Goal: Task Accomplishment & Management: Use online tool/utility

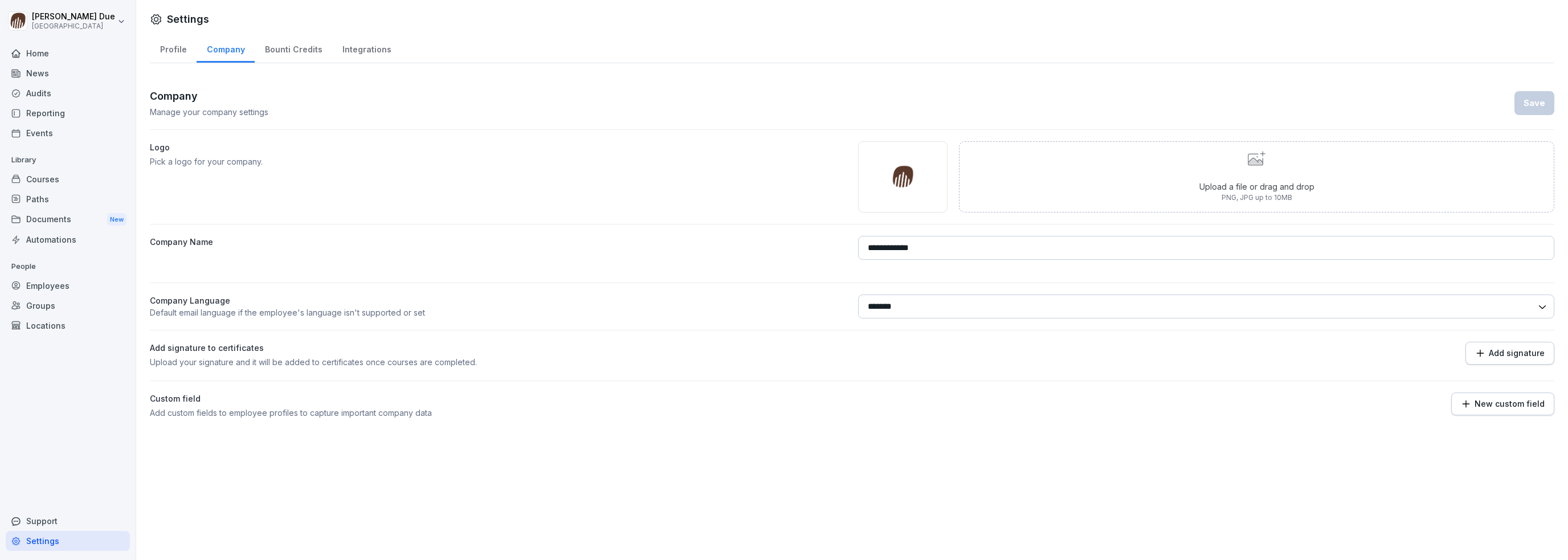
click at [40, 181] on div "Courses" at bounding box center [68, 179] width 124 height 20
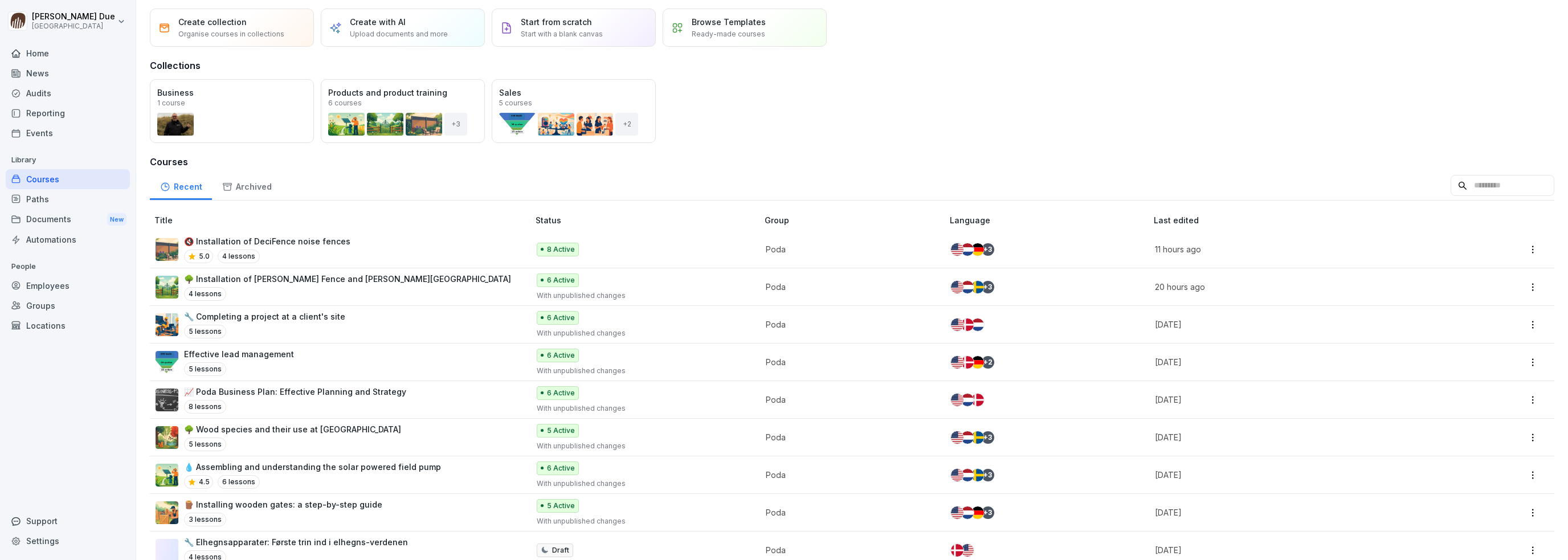
scroll to position [15, 0]
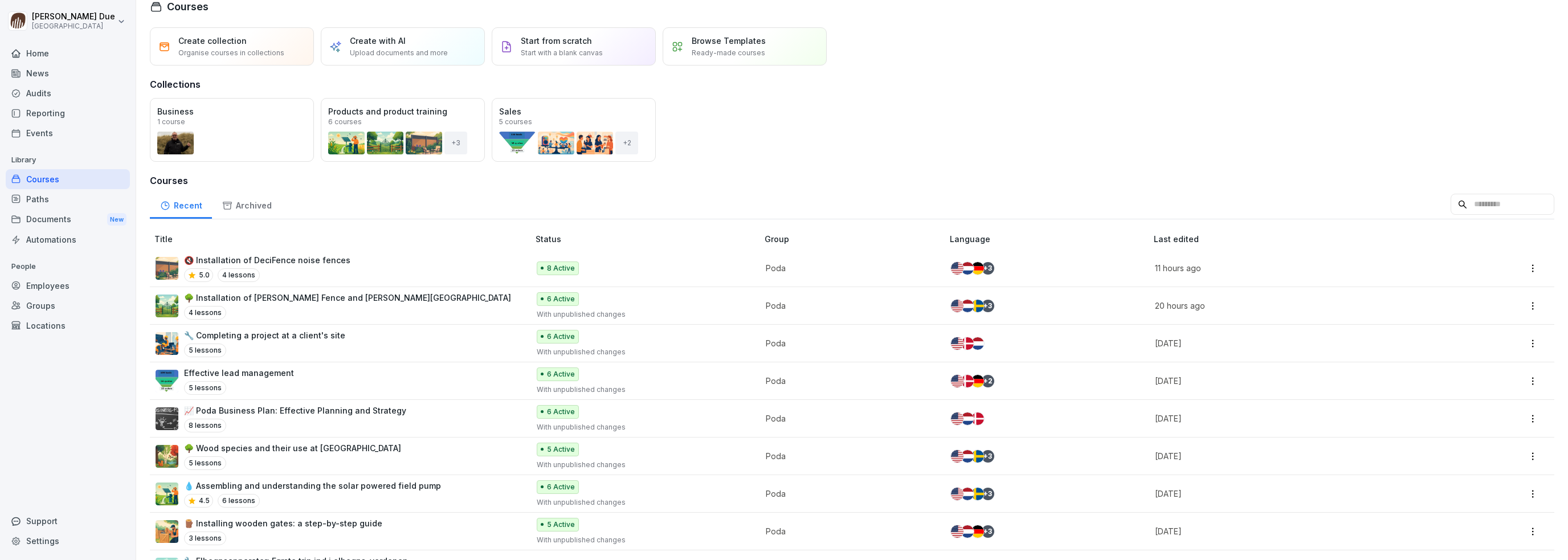
click at [285, 259] on p "🔇 Installation of DeciFence noise fences" at bounding box center [267, 260] width 166 height 12
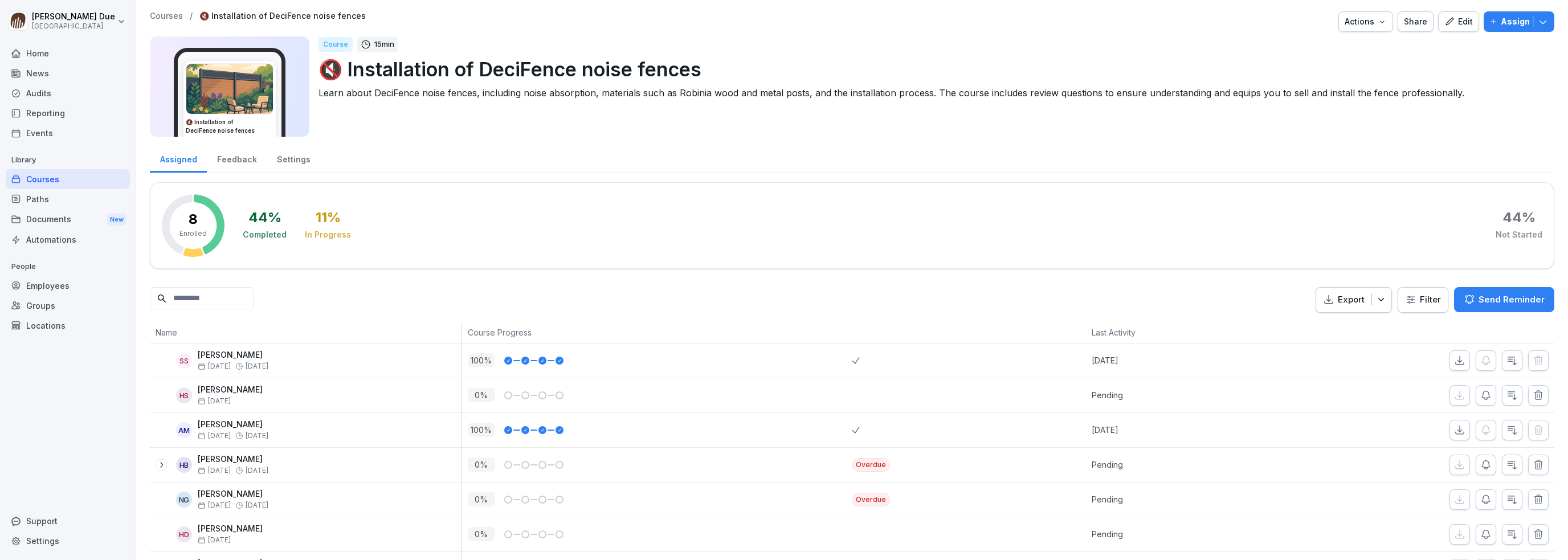
click at [1522, 20] on div "Assign" at bounding box center [1519, 21] width 59 height 13
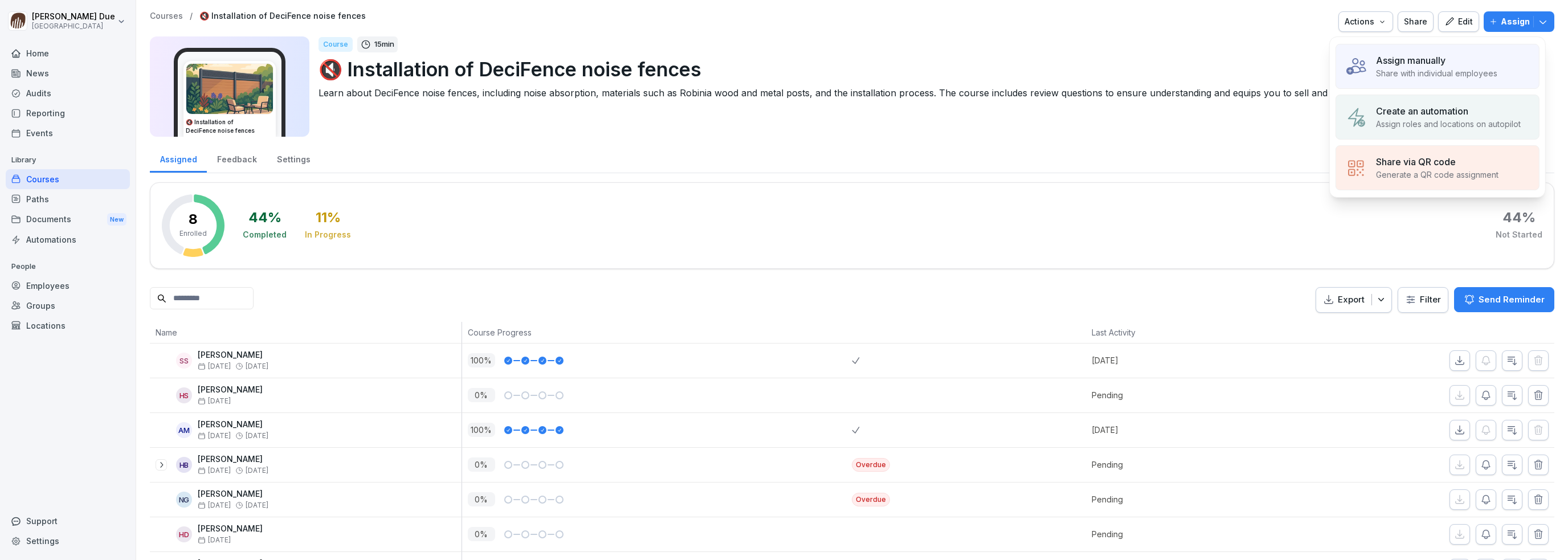
click at [1426, 69] on p "Share with individual employees" at bounding box center [1437, 73] width 122 height 12
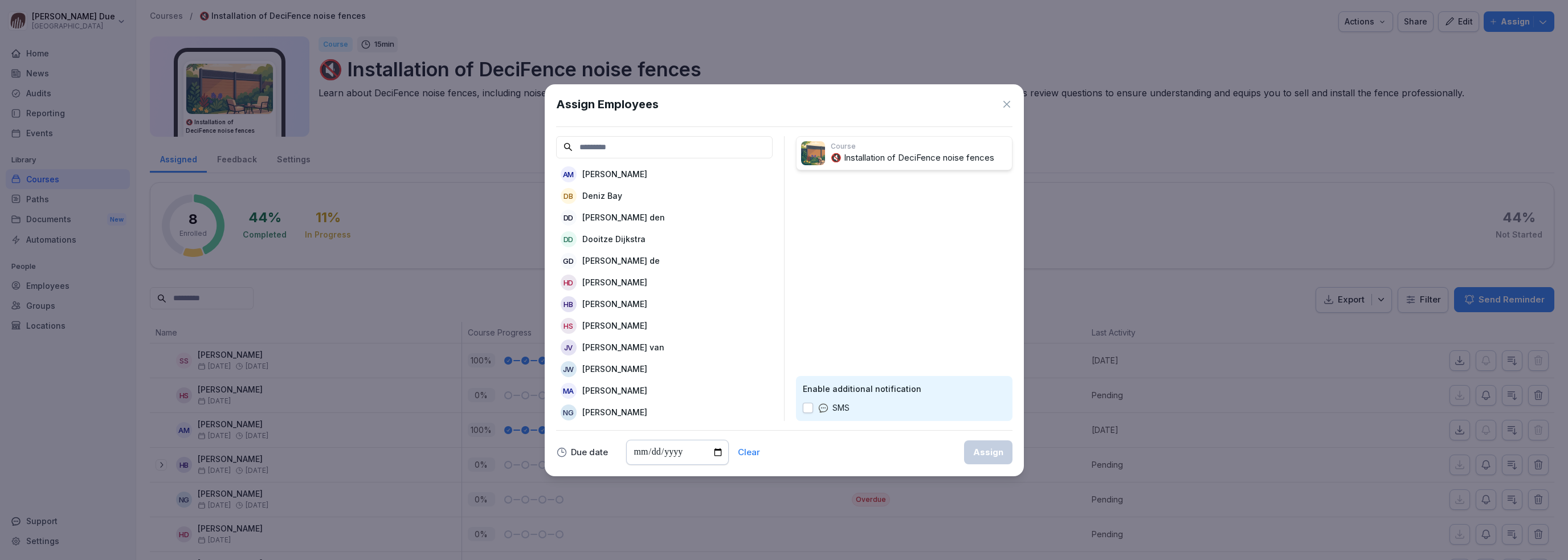
click at [602, 218] on p "[PERSON_NAME] den" at bounding box center [624, 217] width 83 height 12
click at [600, 219] on p "Dooitze Dijkstra" at bounding box center [614, 217] width 63 height 12
click at [604, 216] on p "[PERSON_NAME] de" at bounding box center [621, 217] width 77 height 12
click at [602, 284] on p "[PERSON_NAME] van" at bounding box center [624, 282] width 82 height 12
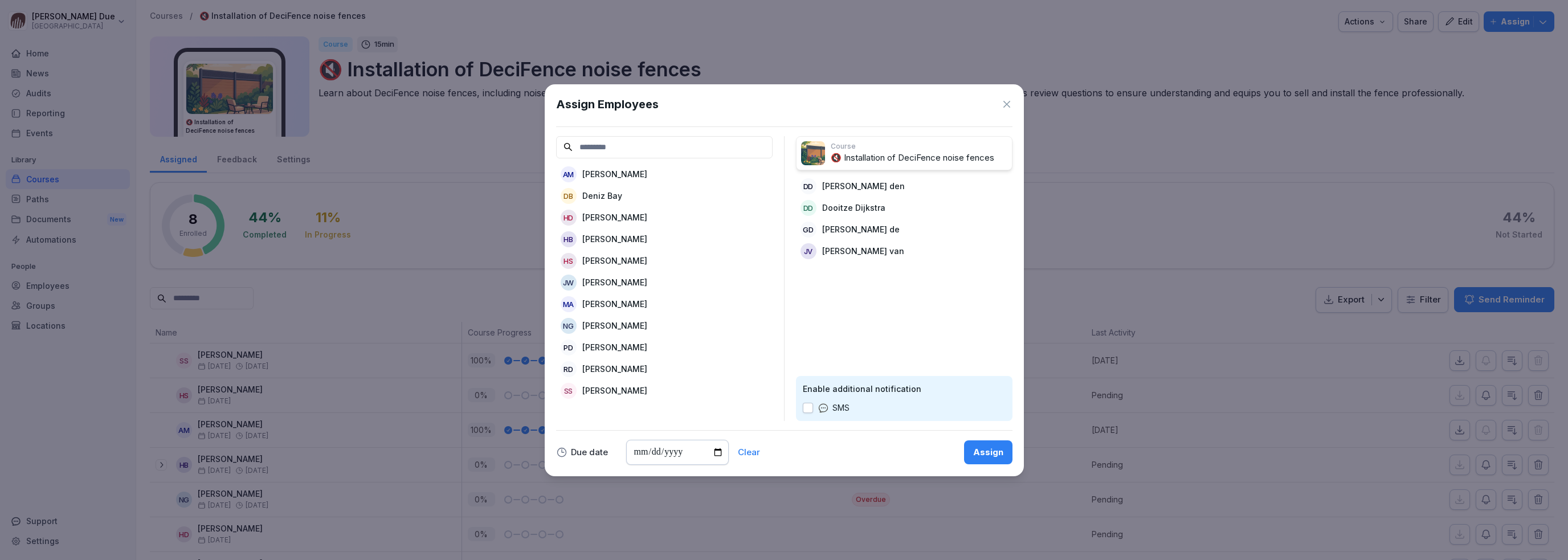
click at [602, 284] on p "[PERSON_NAME]" at bounding box center [615, 282] width 65 height 12
click at [595, 348] on p "[PERSON_NAME]" at bounding box center [615, 347] width 65 height 12
click at [595, 235] on p "[PERSON_NAME]" at bounding box center [615, 239] width 65 height 12
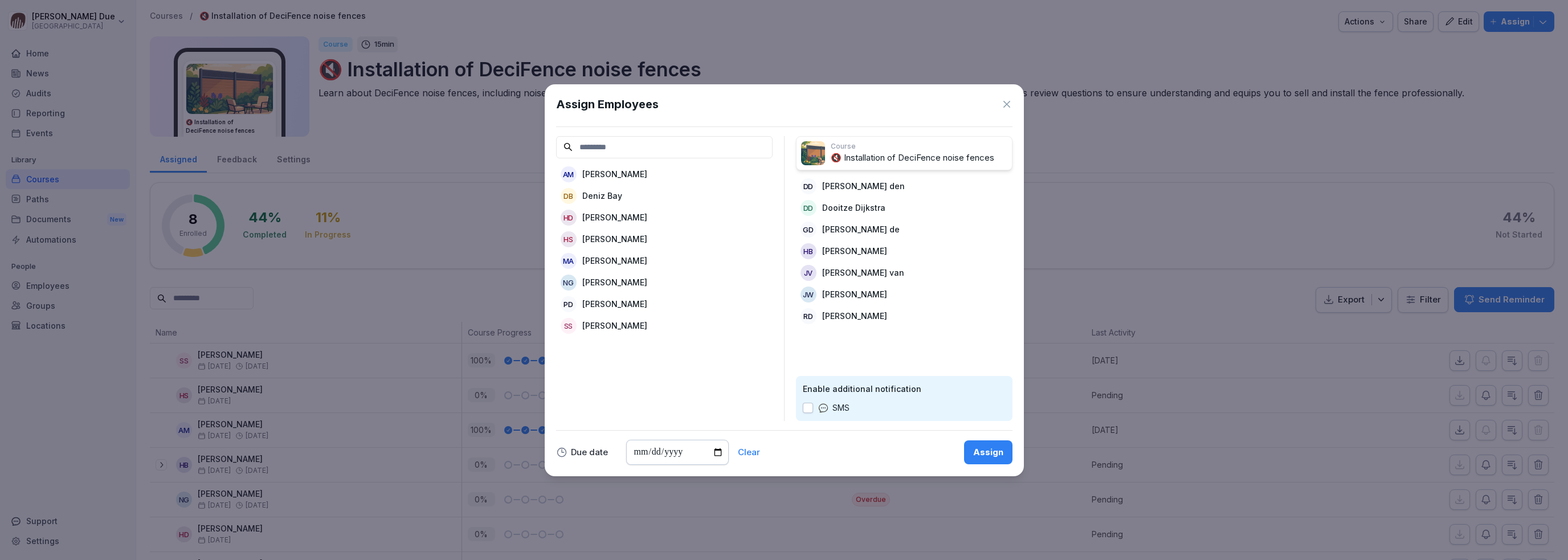
click at [717, 452] on input "date" at bounding box center [677, 452] width 102 height 25
type input "**********"
click at [991, 454] on div "Assign" at bounding box center [988, 452] width 30 height 13
